Goal: Transaction & Acquisition: Obtain resource

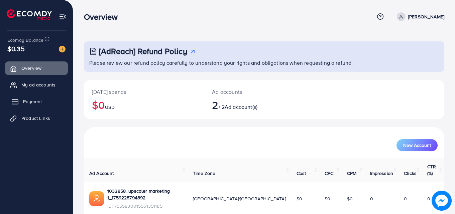
click at [38, 101] on span "Payment" at bounding box center [32, 101] width 19 height 7
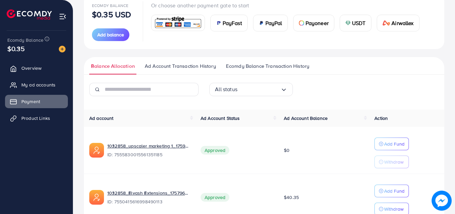
scroll to position [89, 0]
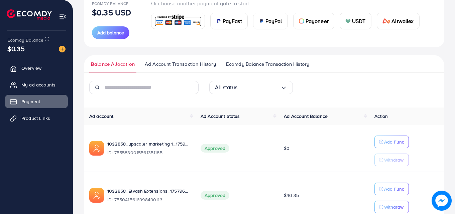
click at [352, 23] on div "USDT" at bounding box center [355, 21] width 31 height 16
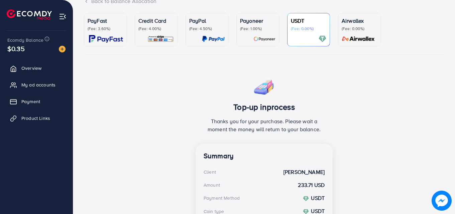
scroll to position [51, 0]
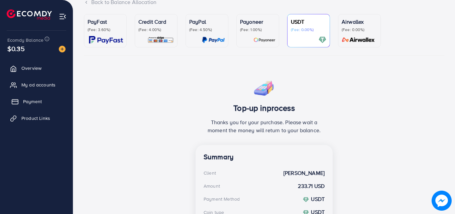
click at [28, 100] on span "Payment" at bounding box center [32, 101] width 19 height 7
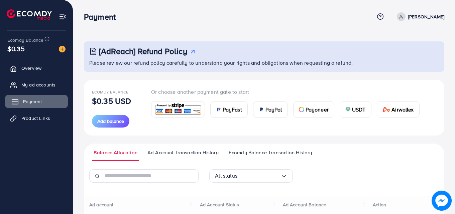
click at [28, 100] on span "Payment" at bounding box center [32, 101] width 19 height 7
click at [258, 151] on span "Ecomdy Balance Transaction History" at bounding box center [270, 152] width 83 height 7
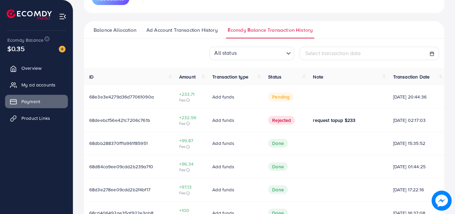
scroll to position [125, 0]
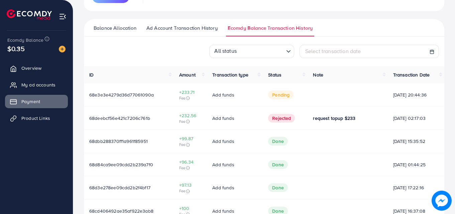
click at [70, 147] on ul "Overview My ad accounts Payment Product Links" at bounding box center [36, 119] width 73 height 121
click at [40, 85] on span "My ad accounts" at bounding box center [40, 85] width 34 height 7
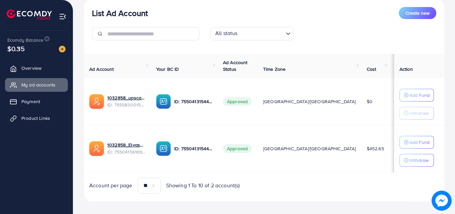
scroll to position [91, 0]
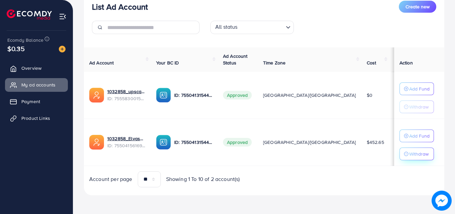
click at [410, 154] on p "Withdraw" at bounding box center [419, 154] width 19 height 8
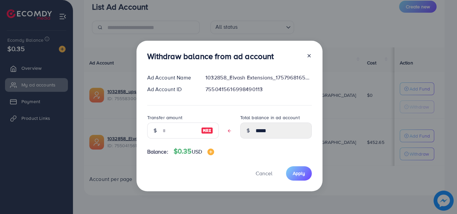
click at [196, 134] on div at bounding box center [207, 131] width 23 height 16
click at [203, 131] on img at bounding box center [207, 131] width 12 height 8
type input "*****"
type input "****"
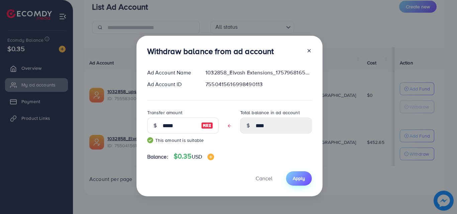
click at [297, 181] on span "Apply" at bounding box center [299, 178] width 12 height 7
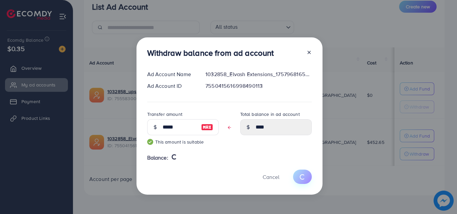
type input "*****"
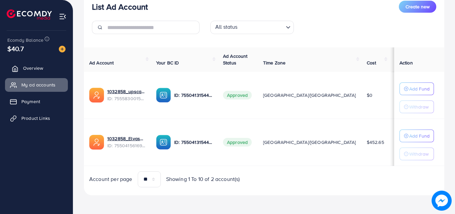
click at [31, 69] on span "Overview" at bounding box center [33, 68] width 20 height 7
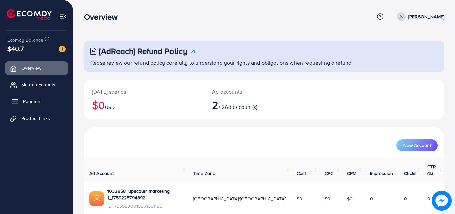
click at [40, 105] on span "Payment" at bounding box center [32, 101] width 19 height 7
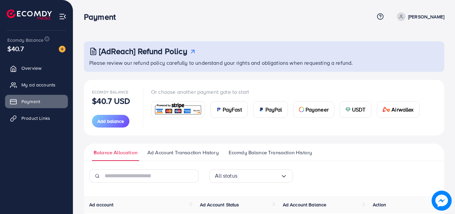
click at [174, 110] on img at bounding box center [178, 109] width 49 height 14
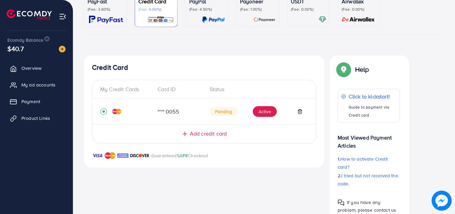
scroll to position [72, 0]
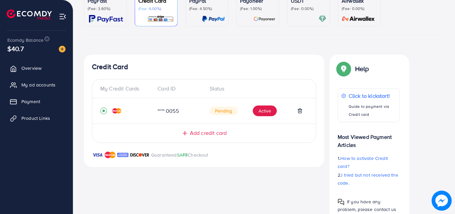
click at [259, 192] on div "Credit Card My Credit Cards Card ID Status **** 0055 Pending Active Add credit …" at bounding box center [204, 142] width 241 height 175
